Goal: Task Accomplishment & Management: Complete application form

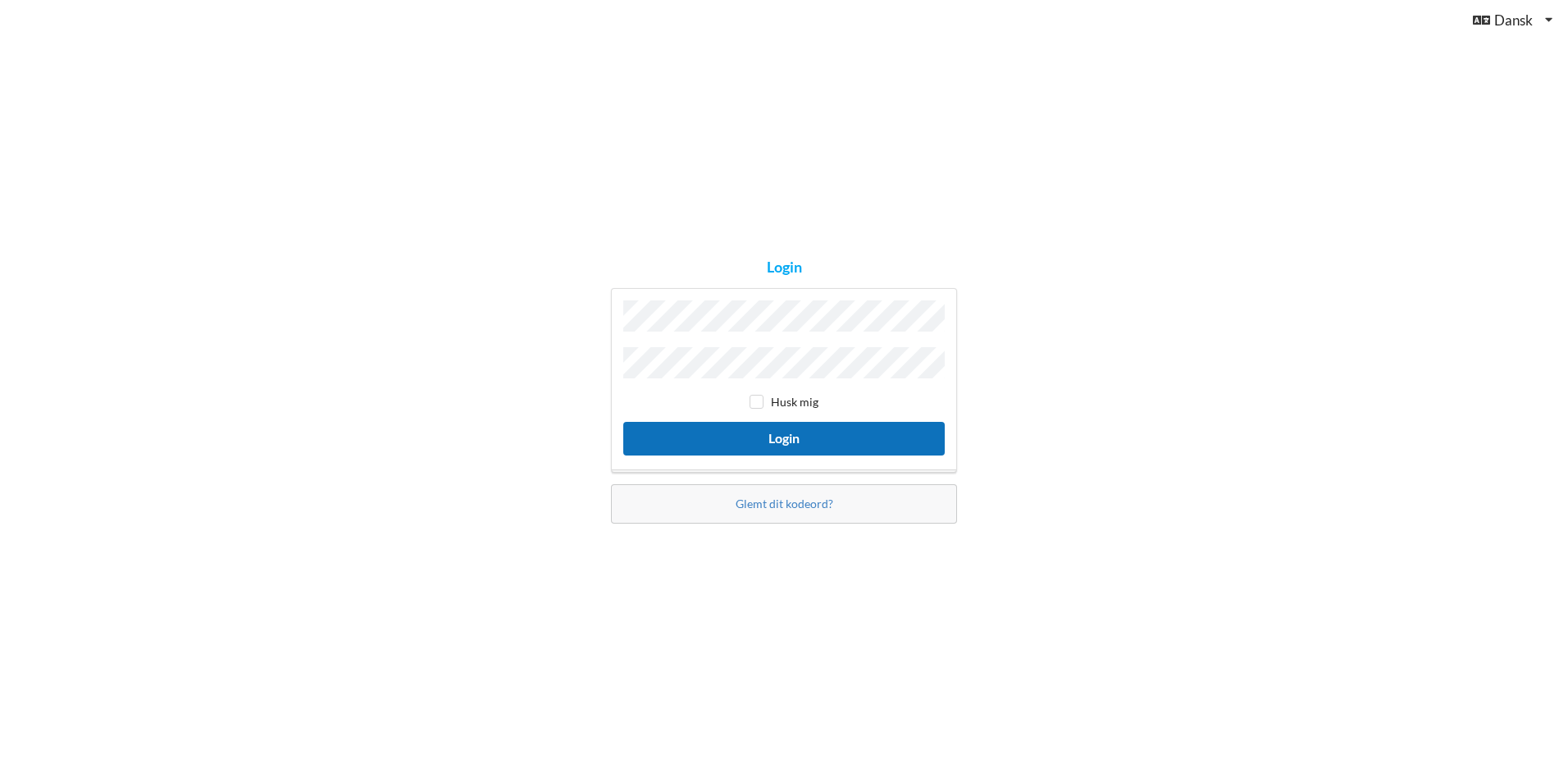
click at [798, 440] on button "Login" at bounding box center [784, 439] width 322 height 34
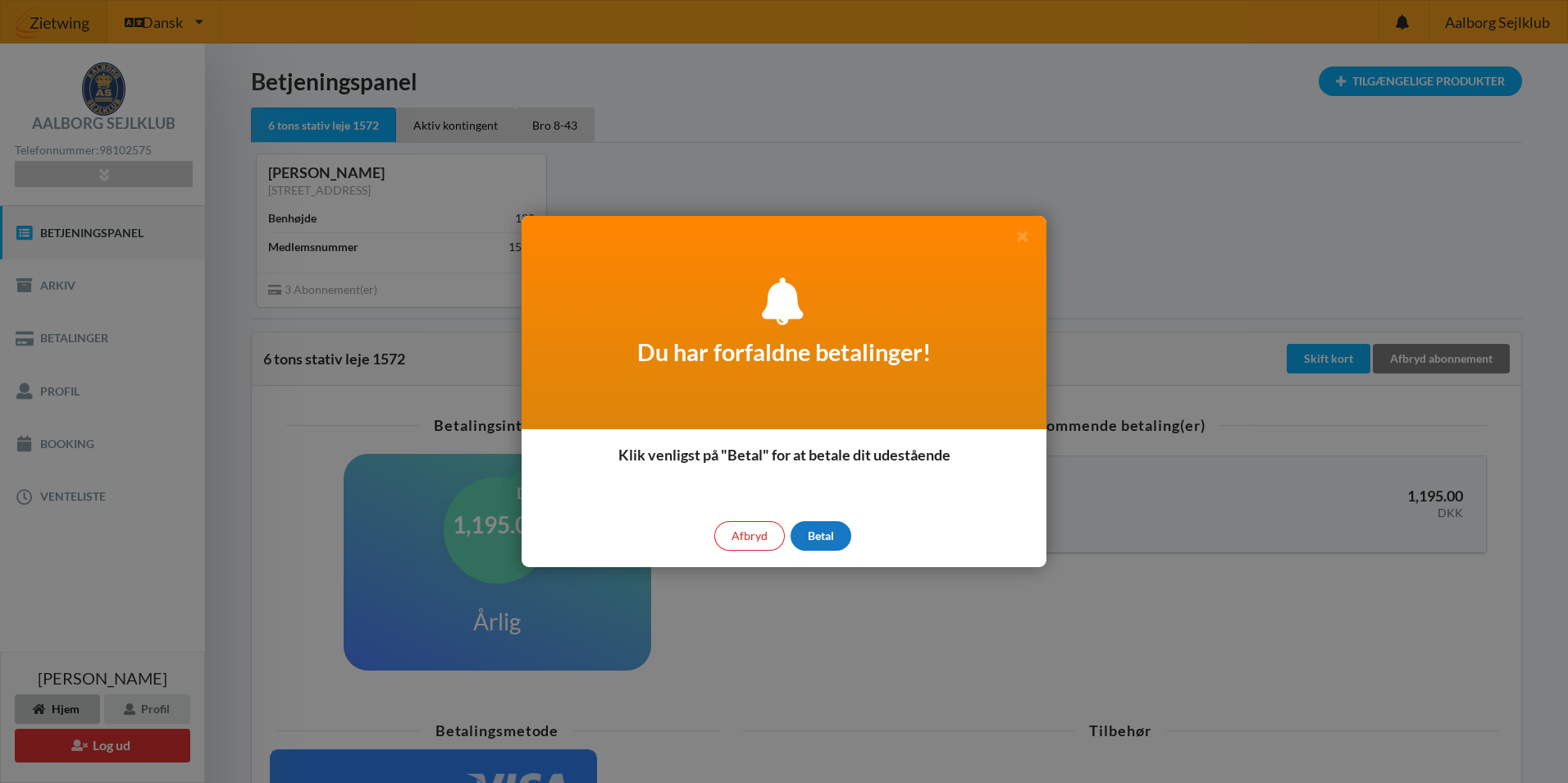
click at [803, 543] on div "Betal" at bounding box center [821, 536] width 61 height 30
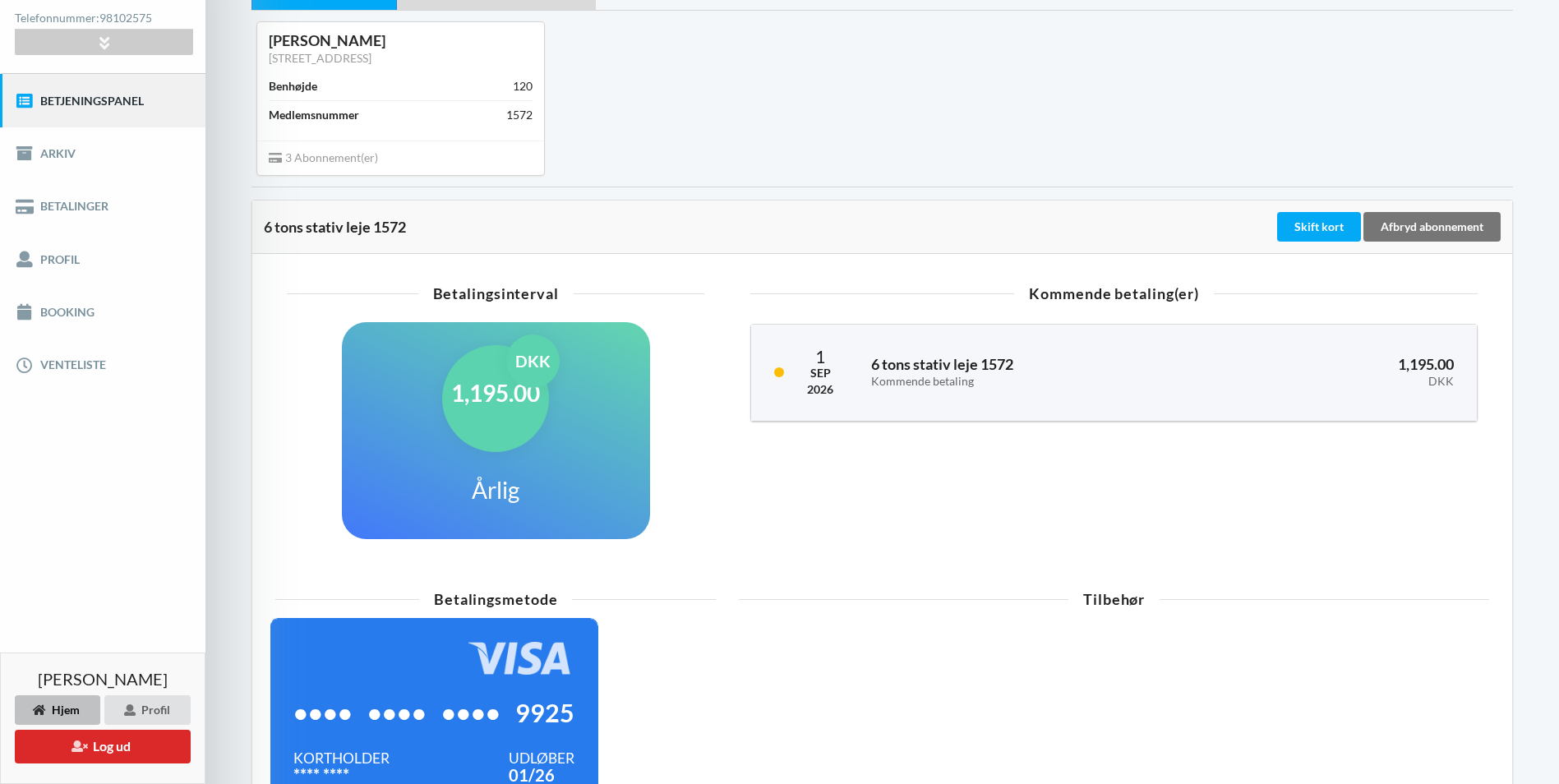
scroll to position [164, 0]
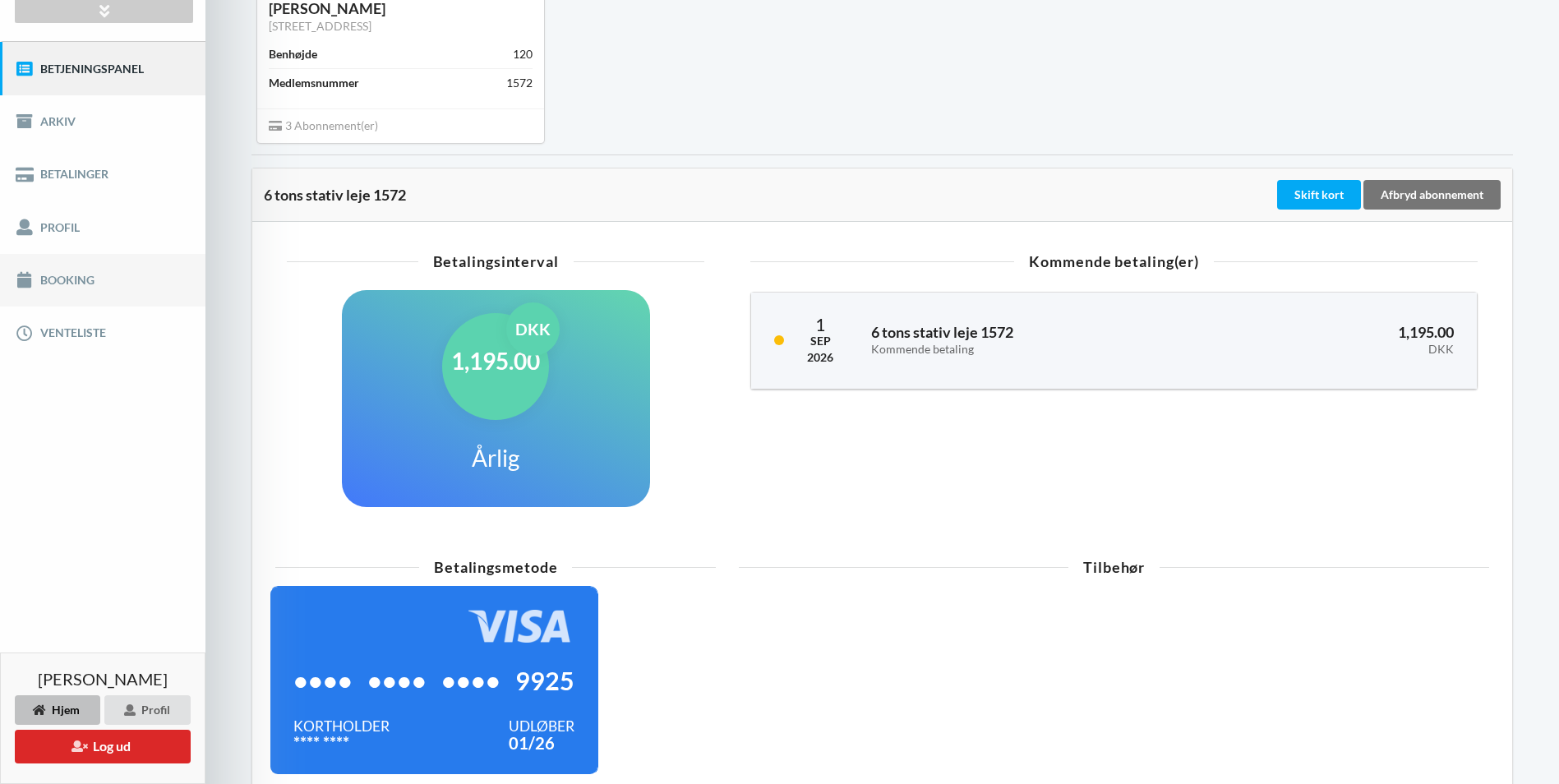
click at [62, 278] on link "Booking" at bounding box center [103, 280] width 206 height 52
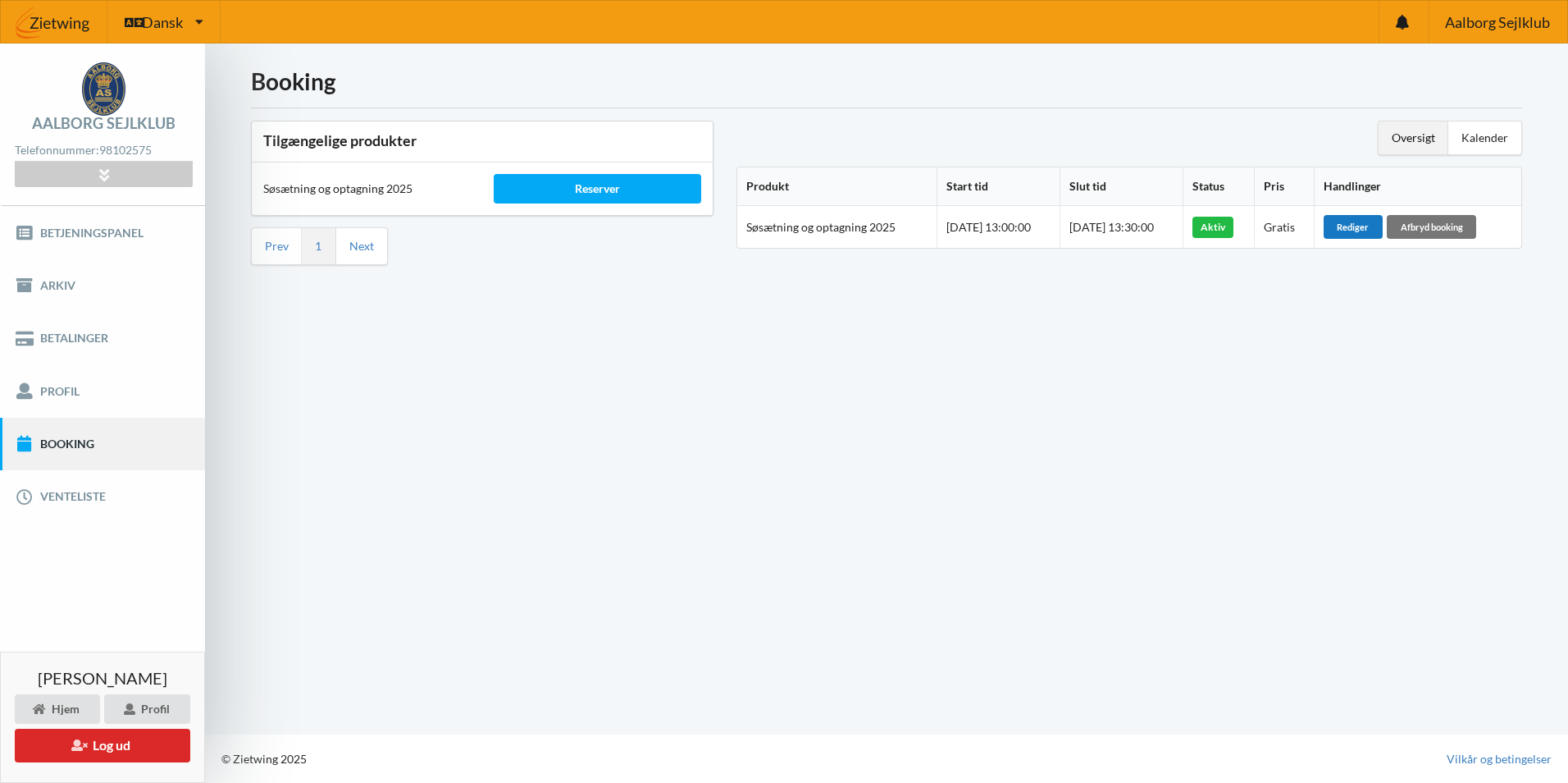
click at [1379, 224] on div "Rediger" at bounding box center [1353, 226] width 59 height 23
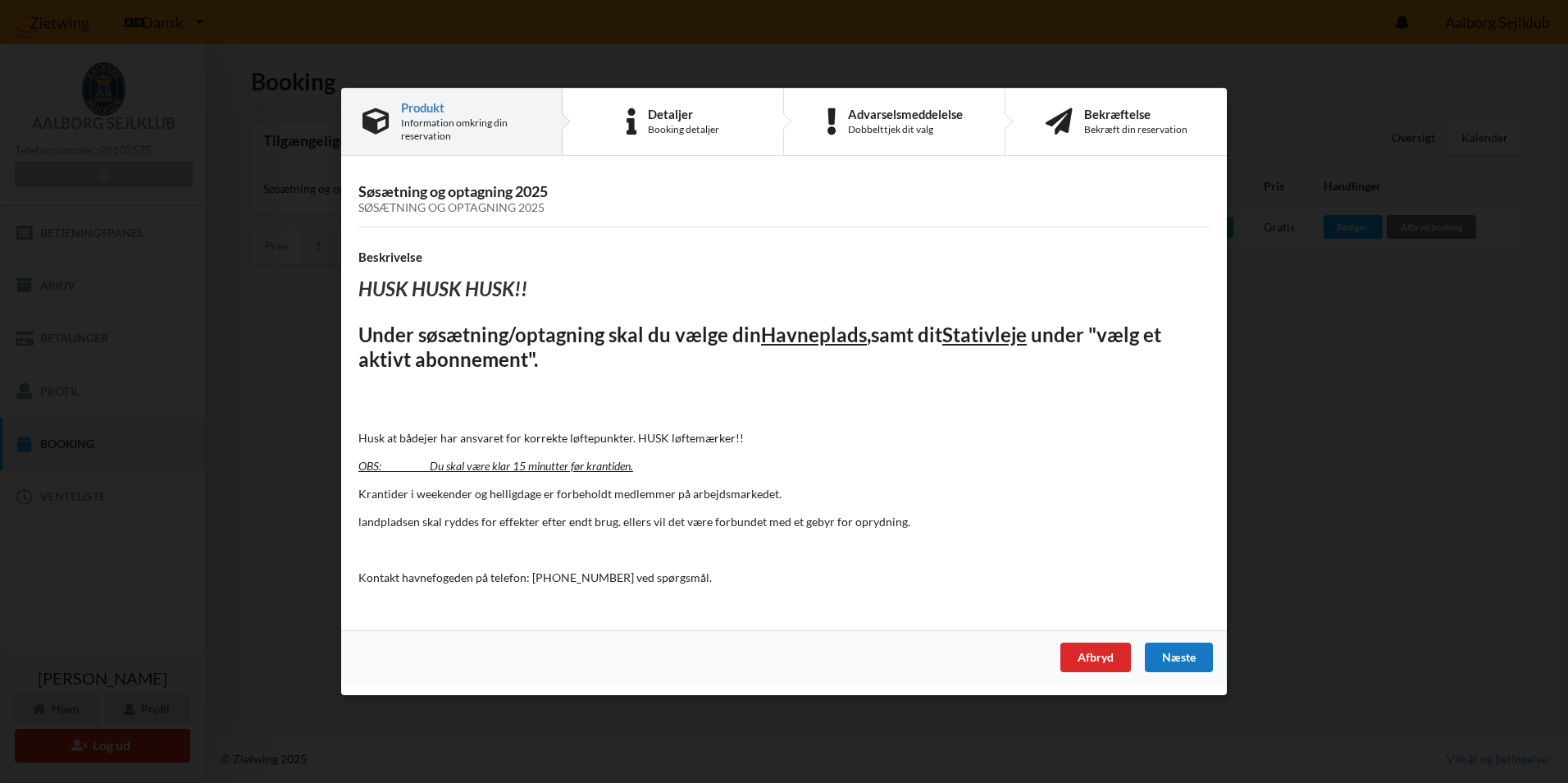
click at [1175, 653] on div "Næste" at bounding box center [1179, 658] width 68 height 30
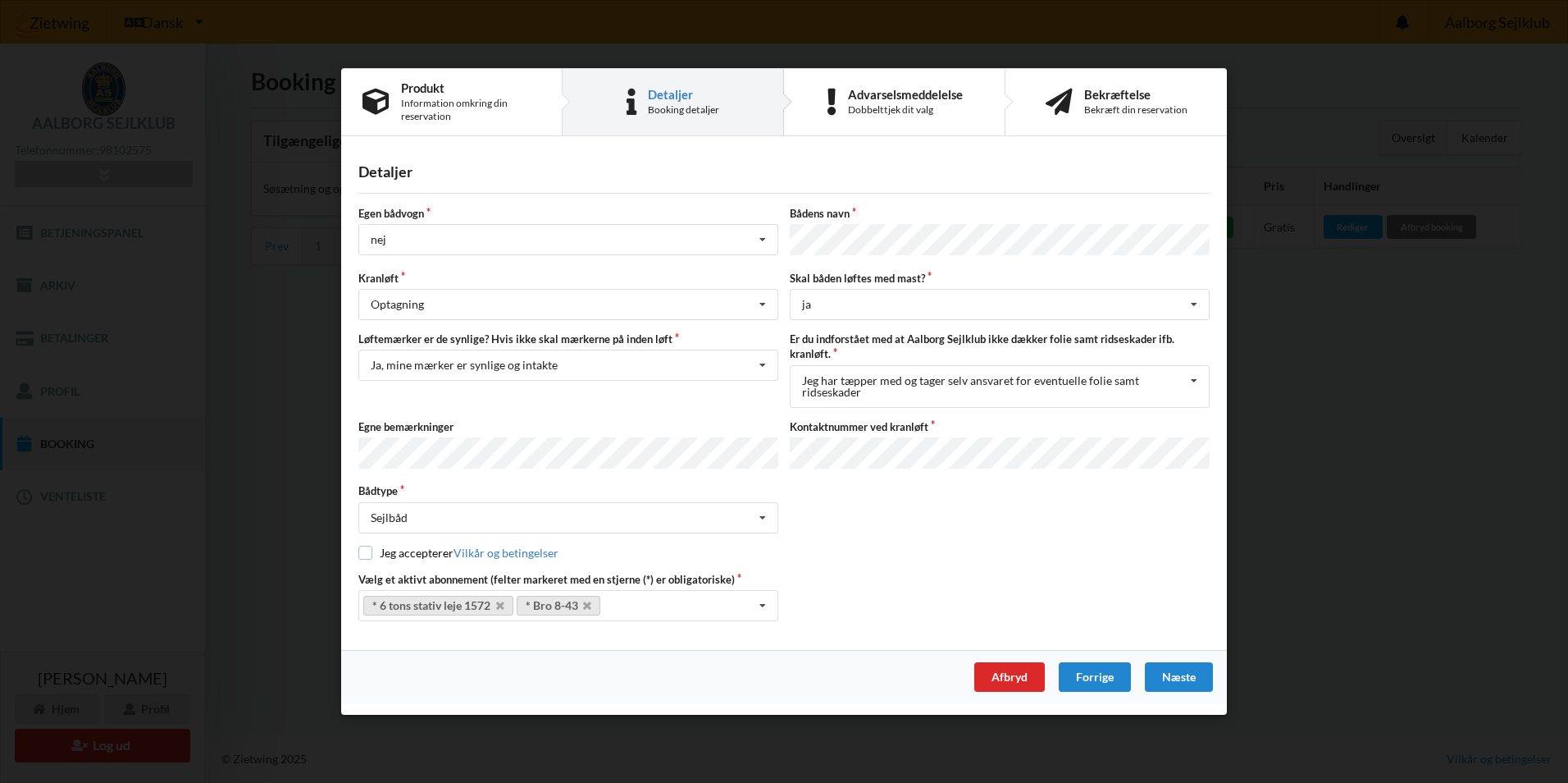
click at [364, 548] on input "checkbox" at bounding box center [365, 552] width 14 height 14
checkbox input "true"
click at [1178, 676] on div "Næste" at bounding box center [1179, 678] width 68 height 30
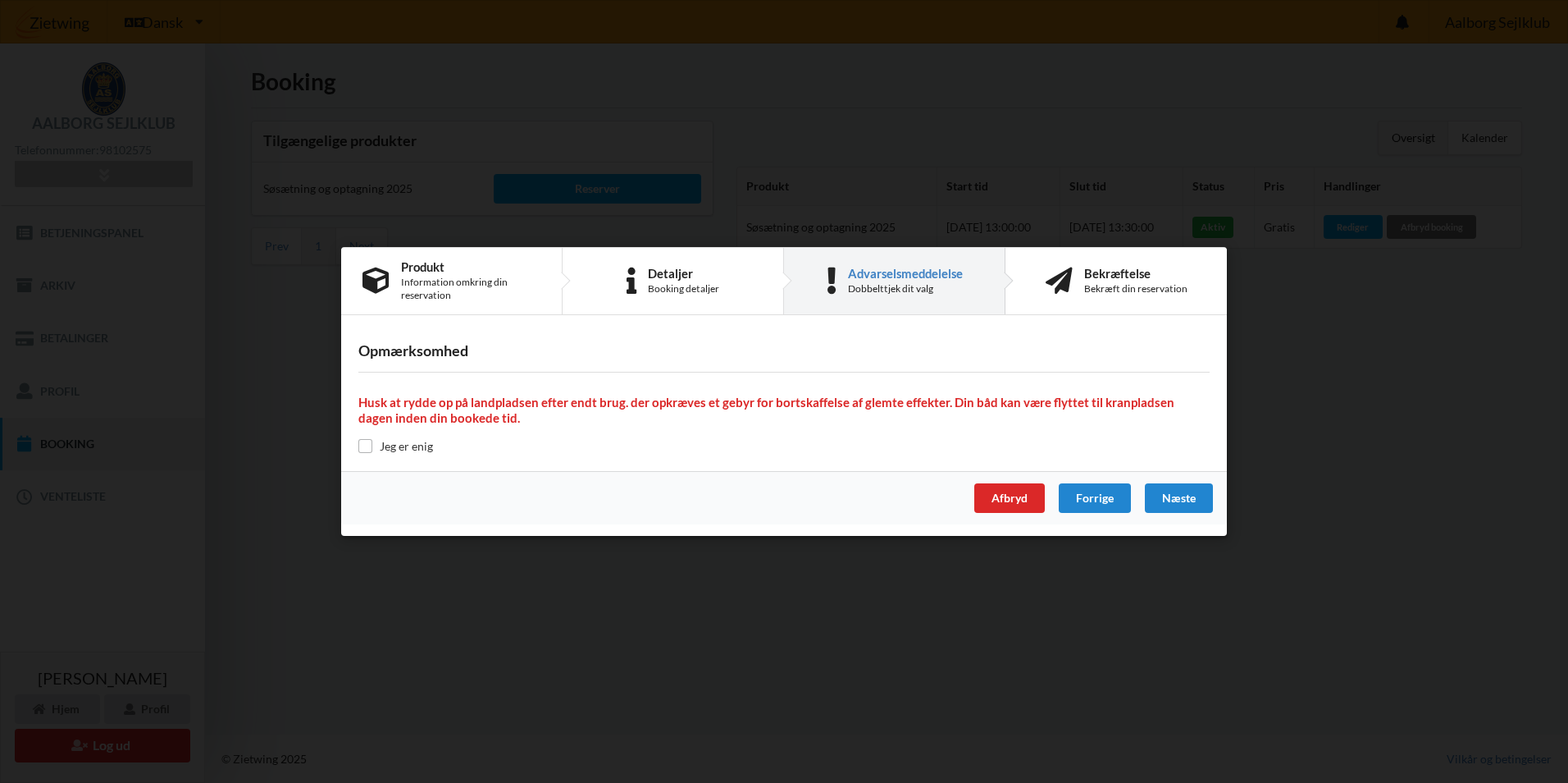
click at [382, 449] on label "Jeg er enig" at bounding box center [395, 445] width 75 height 14
click at [362, 445] on input "checkbox" at bounding box center [365, 445] width 14 height 14
checkbox input "true"
click at [1173, 496] on div "Næste" at bounding box center [1179, 498] width 68 height 30
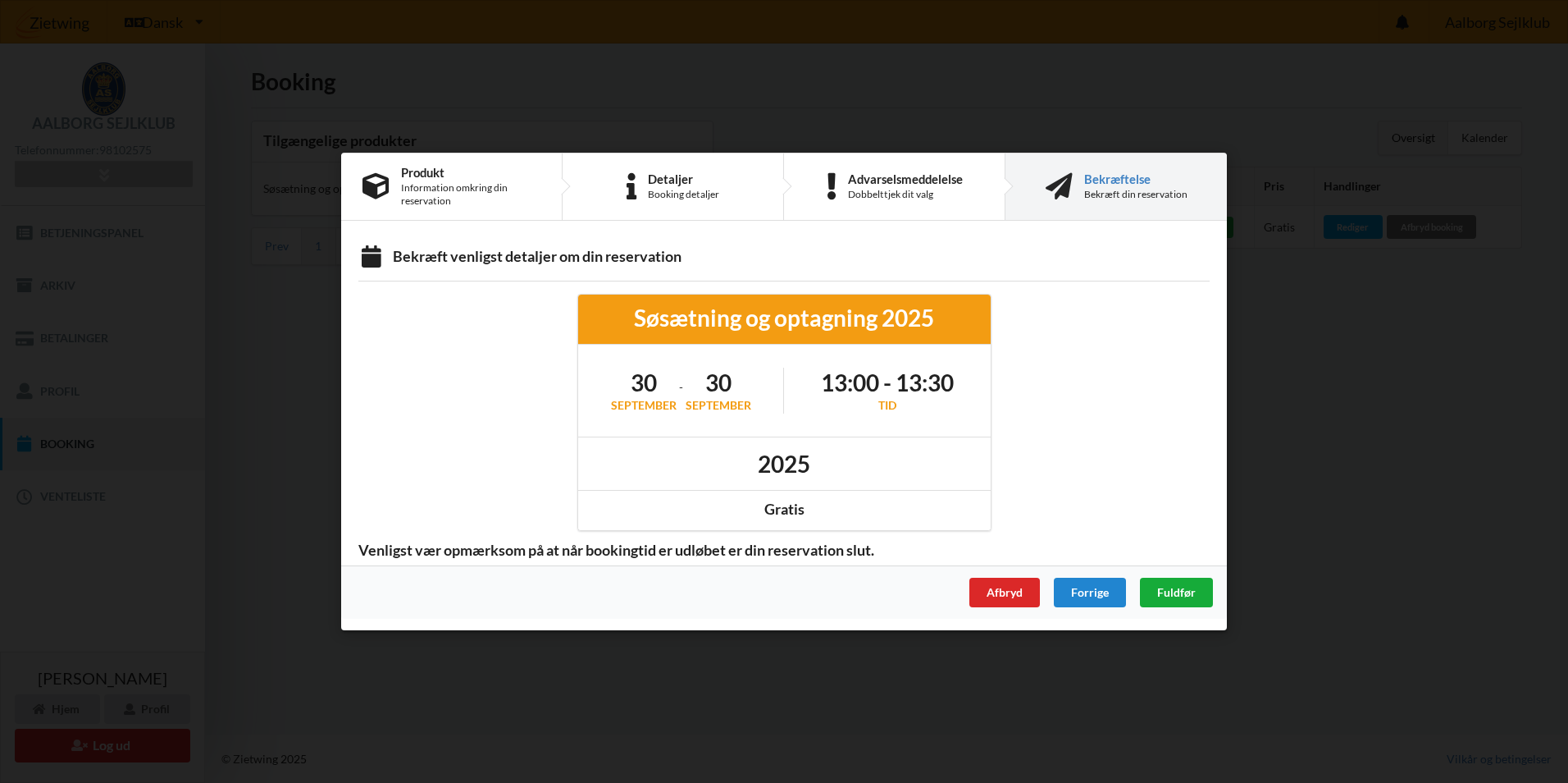
click at [1172, 589] on span "Fuldfør" at bounding box center [1176, 592] width 38 height 14
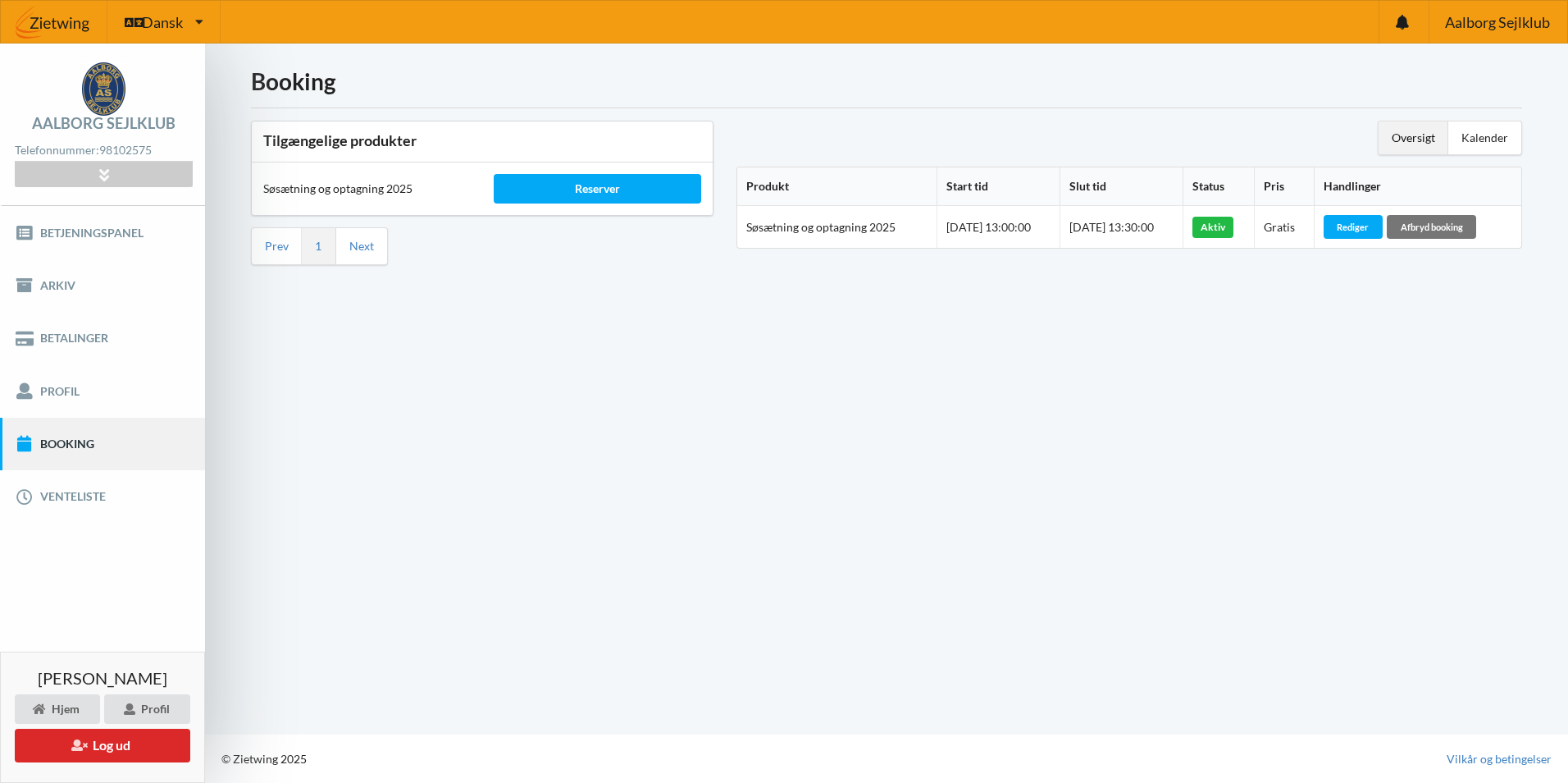
click at [784, 399] on div "Booking Tilgængelige produkter Søsætning og optagning 2025 Reserver Prev 1 Next…" at bounding box center [886, 389] width 1363 height 691
click at [89, 745] on button "Log ud" at bounding box center [103, 746] width 175 height 34
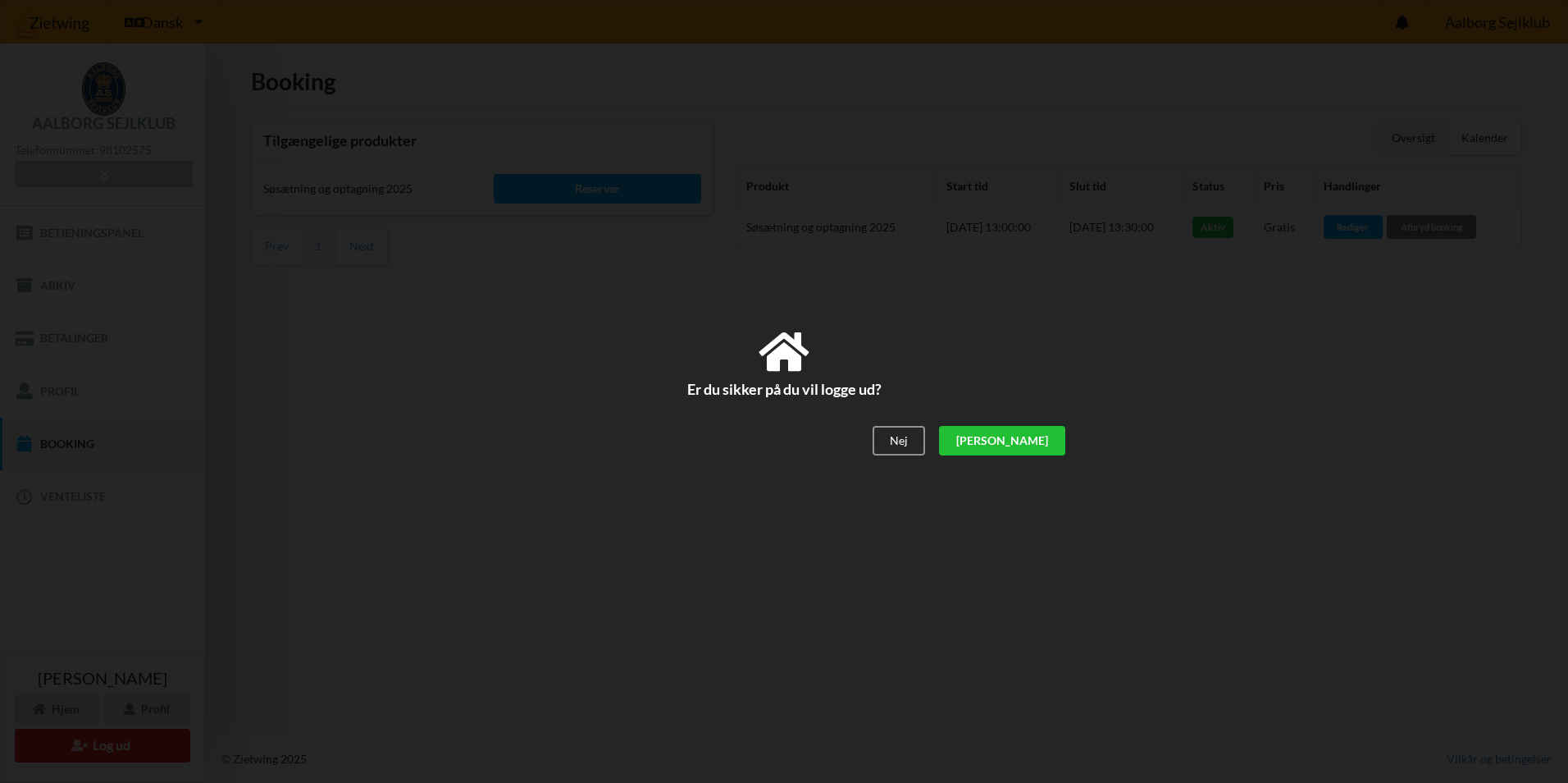
click at [1044, 436] on div "[PERSON_NAME]" at bounding box center [1002, 441] width 126 height 30
